Goal: Transaction & Acquisition: Purchase product/service

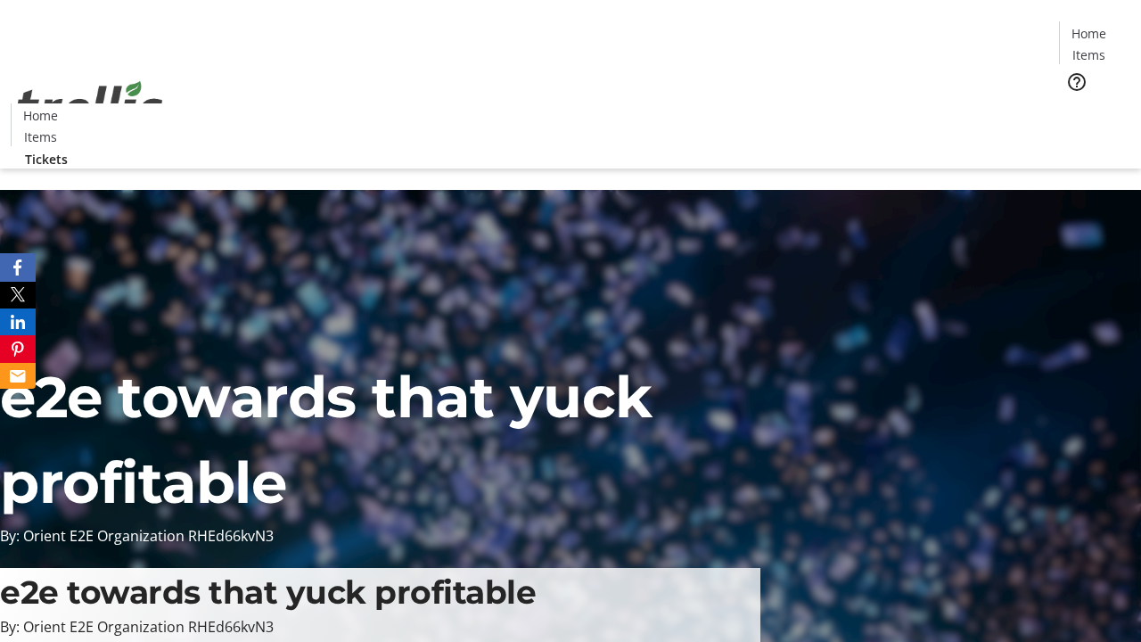
click at [1073, 103] on span "Tickets" at bounding box center [1094, 112] width 43 height 19
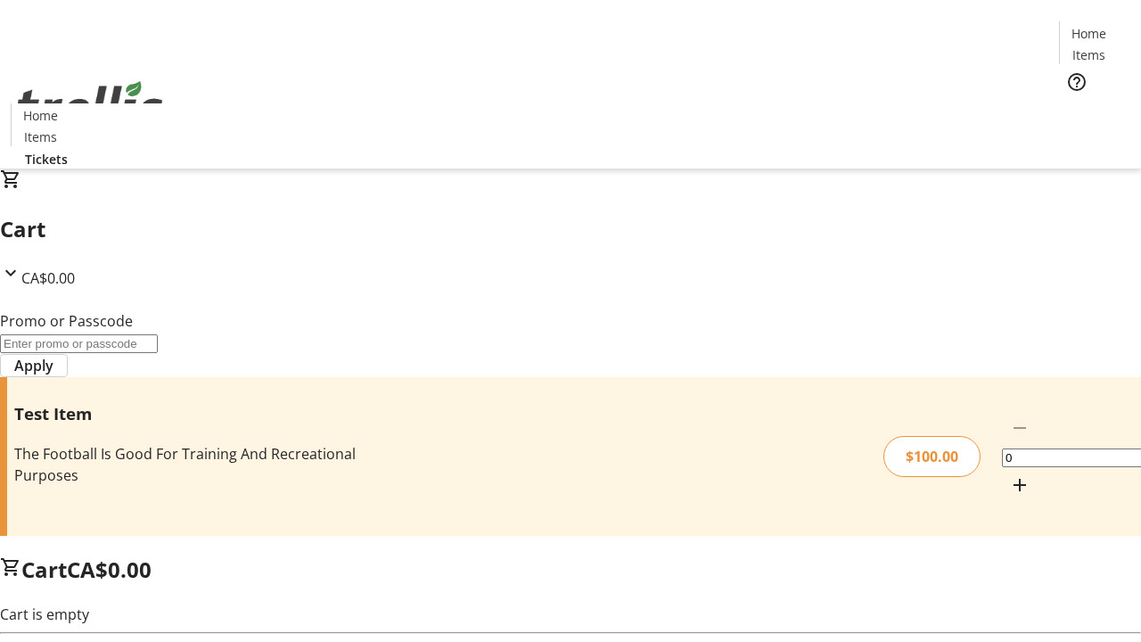
click at [1009, 474] on mat-icon "Increment by one" at bounding box center [1019, 484] width 21 height 21
type input "1"
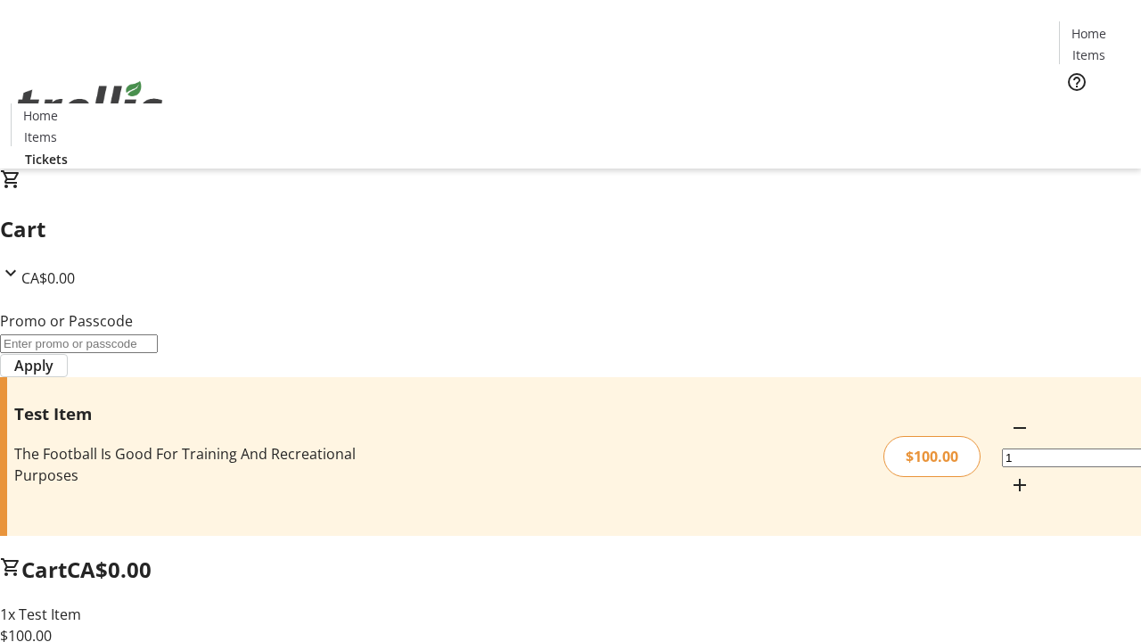
type input "PERCENT"
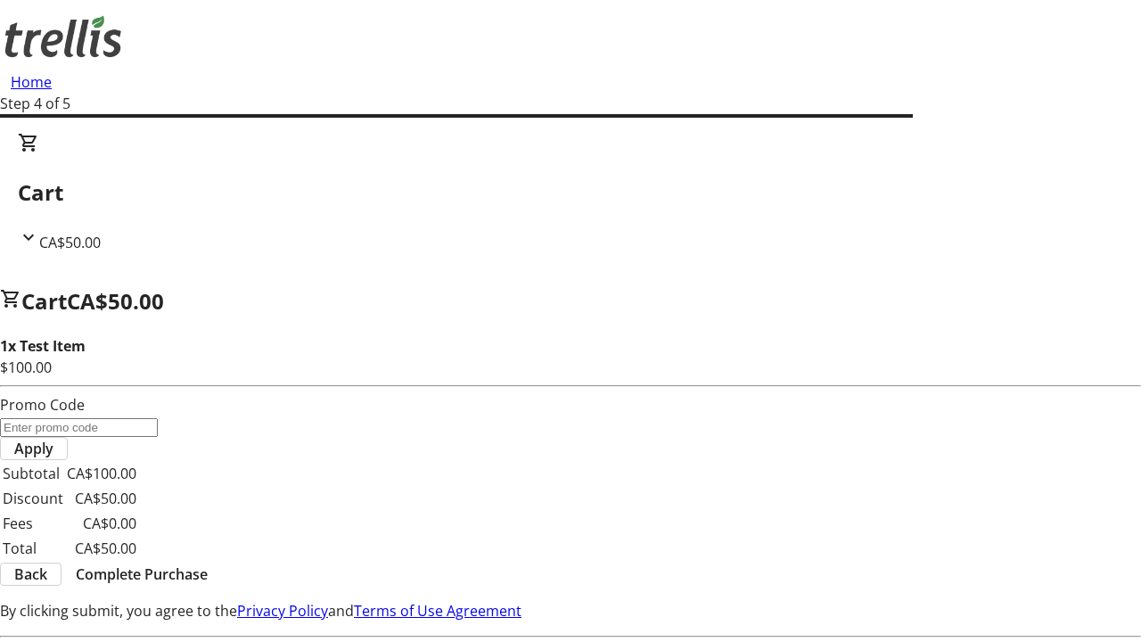
click at [208, 563] on span "Complete Purchase" at bounding box center [142, 573] width 132 height 21
